Goal: Share content: Share content

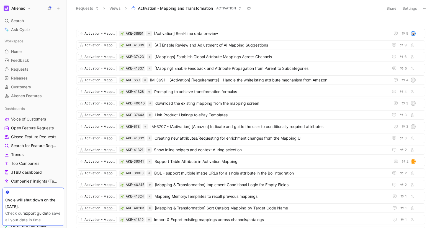
click at [50, 5] on button at bounding box center [49, 8] width 8 height 8
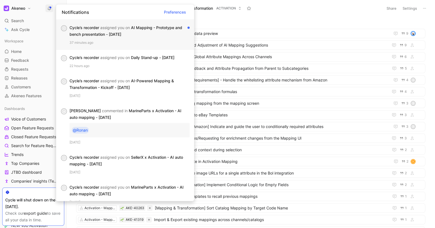
click at [135, 41] on div "37 minutes ago" at bounding box center [129, 43] width 120 height 6
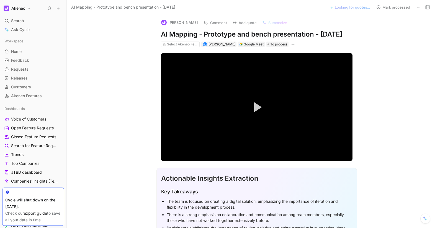
click at [417, 8] on icon at bounding box center [418, 7] width 4 height 4
click at [387, 17] on div "Copy link" at bounding box center [395, 19] width 50 height 7
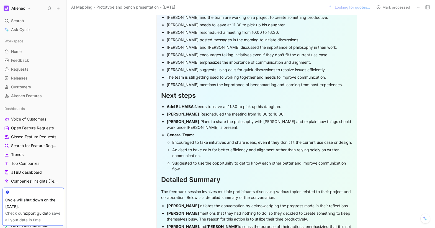
scroll to position [600, 0]
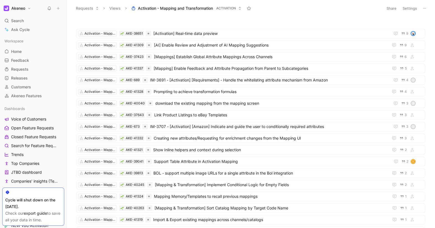
click at [51, 10] on icon at bounding box center [49, 8] width 4 height 4
click at [195, 44] on span "[AI] Enable Review and Adjustment of AI Mapping Suggestions" at bounding box center [270, 45] width 232 height 7
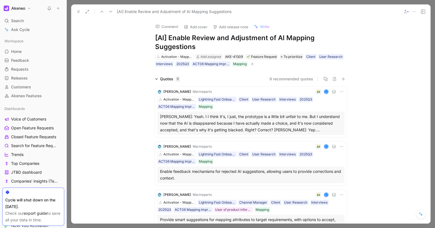
click at [198, 93] on span "· Marineparts" at bounding box center [201, 91] width 21 height 4
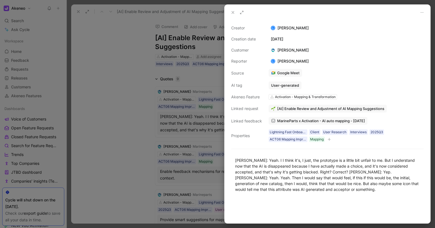
click at [280, 50] on div "[PERSON_NAME]" at bounding box center [289, 50] width 42 height 7
click at [273, 51] on img at bounding box center [273, 50] width 4 height 4
click at [286, 49] on div "[PERSON_NAME]" at bounding box center [289, 50] width 42 height 7
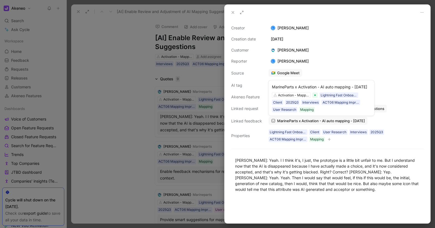
click at [307, 120] on span "MarineParts x Activation - AI auto mapping - [DATE]" at bounding box center [321, 120] width 88 height 5
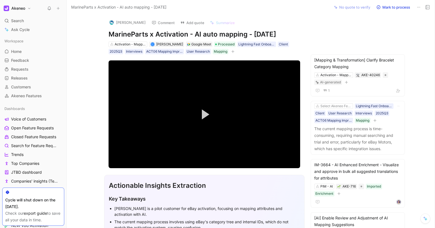
click at [418, 8] on icon at bounding box center [418, 7] width 4 height 4
click at [370, 17] on div "Copy link" at bounding box center [395, 19] width 50 height 7
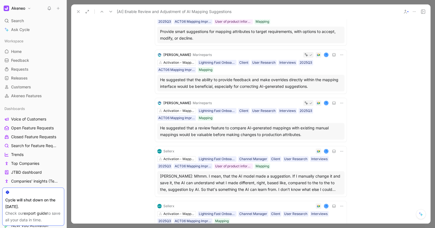
scroll to position [197, 0]
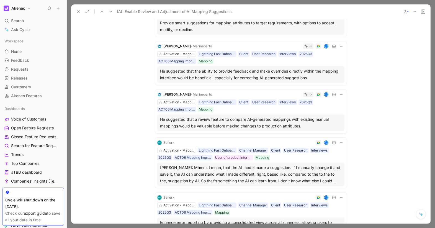
click at [169, 142] on div "Sellerx" at bounding box center [168, 143] width 11 height 6
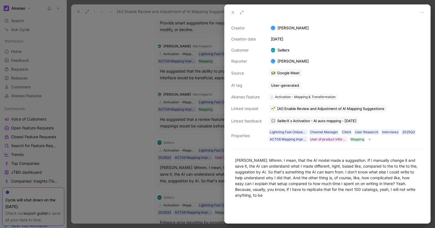
click at [288, 122] on span "SellerX x Activation - AI auto mapping - [DATE]" at bounding box center [316, 120] width 79 height 5
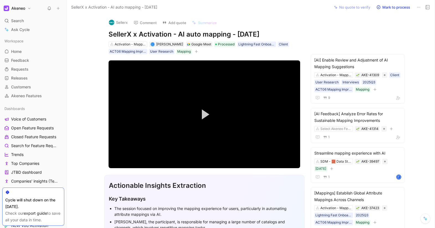
click at [420, 4] on button at bounding box center [419, 7] width 8 height 8
click at [370, 20] on div "Copy link" at bounding box center [395, 19] width 50 height 7
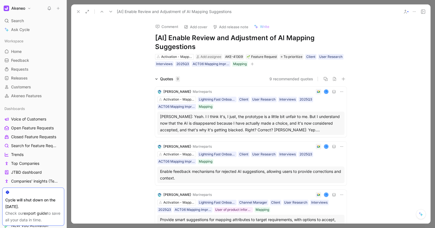
click at [76, 13] on button at bounding box center [78, 12] width 8 height 8
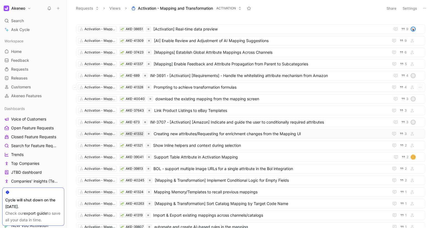
scroll to position [1, 0]
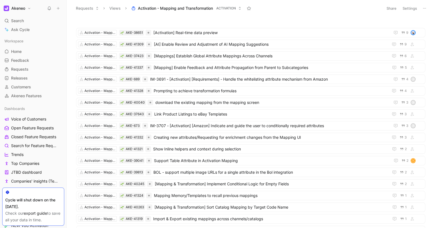
click at [386, 9] on button "Share" at bounding box center [391, 8] width 15 height 8
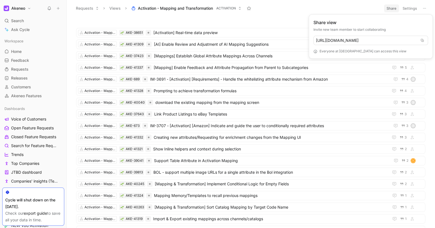
click at [422, 41] on icon at bounding box center [421, 40] width 3 height 3
